Goal: Find specific page/section: Find specific page/section

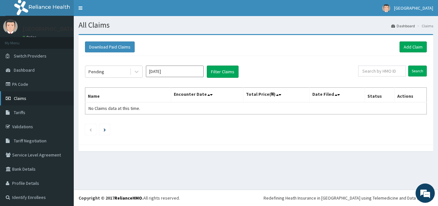
click at [34, 99] on link "Claims" at bounding box center [37, 98] width 74 height 14
